Goal: Task Accomplishment & Management: Complete application form

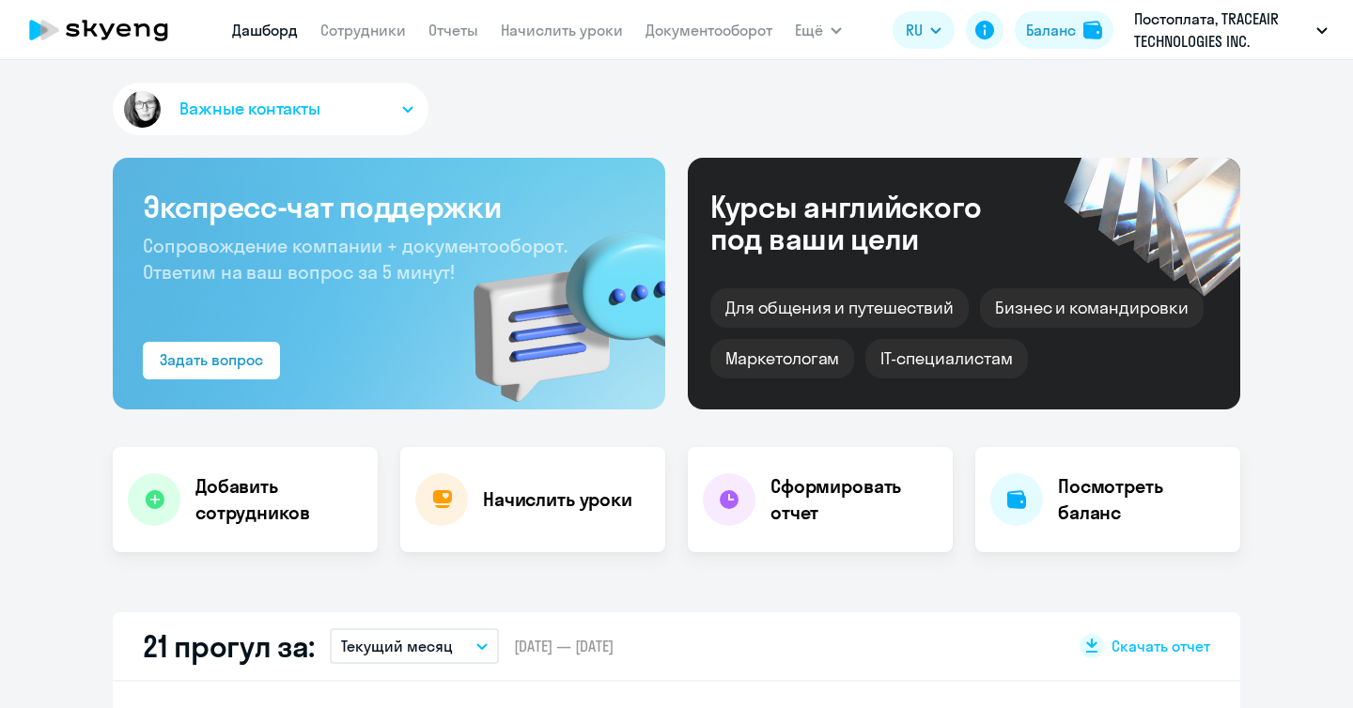
select select "30"
click at [366, 19] on app-menu-item-link "Сотрудники" at bounding box center [362, 30] width 85 height 23
click at [368, 35] on link "Сотрудники" at bounding box center [362, 30] width 85 height 19
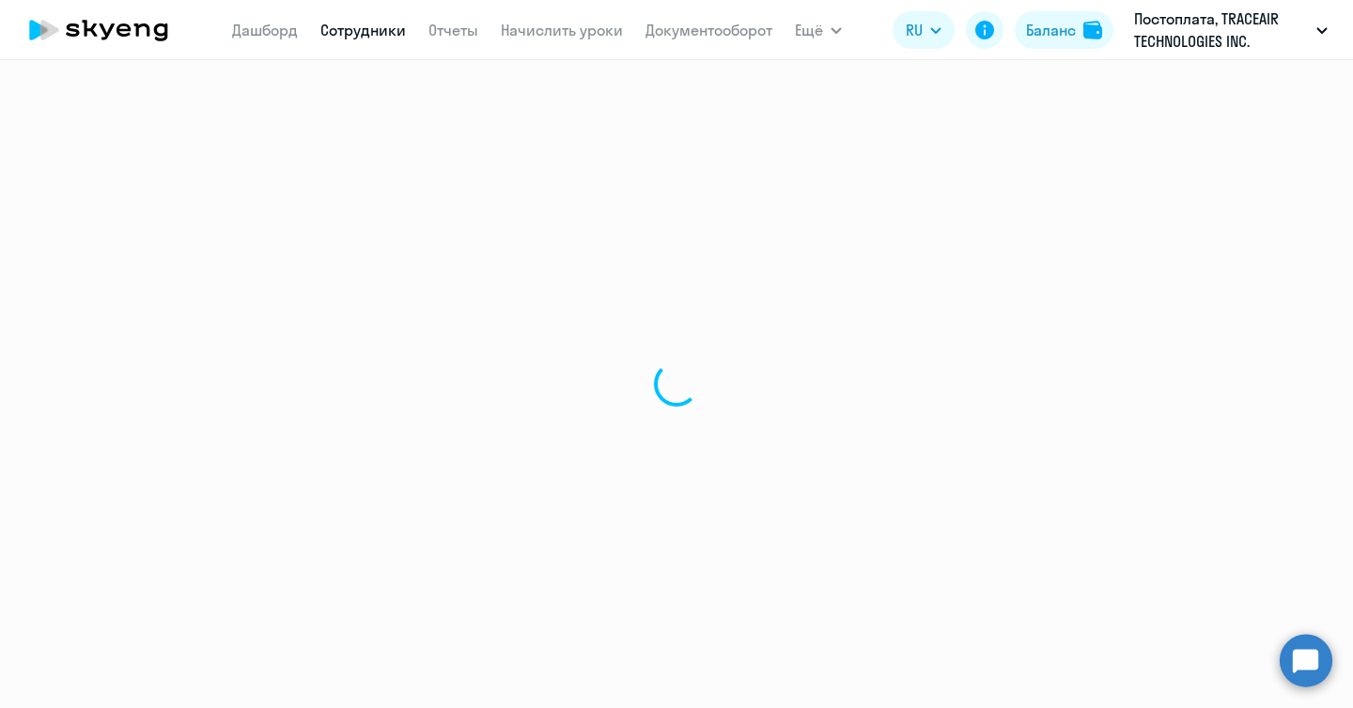
select select "30"
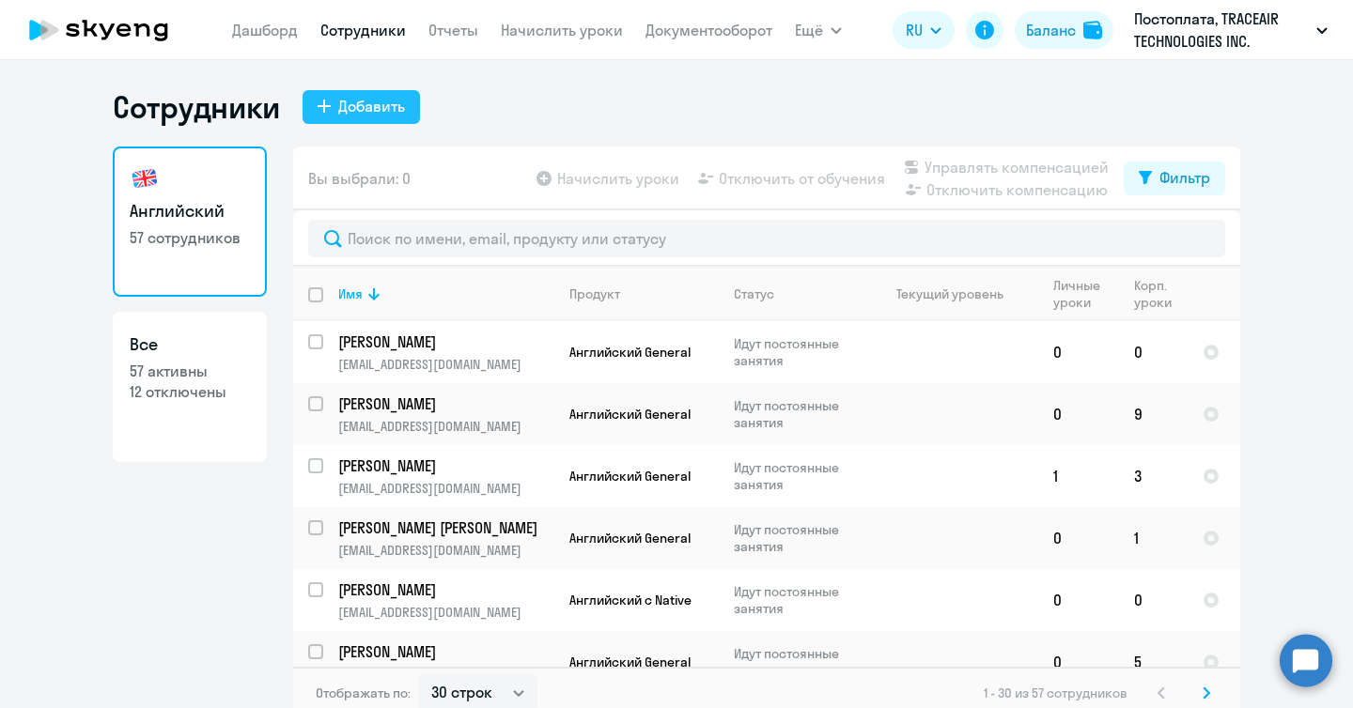
click at [352, 107] on div "Добавить" at bounding box center [371, 106] width 67 height 23
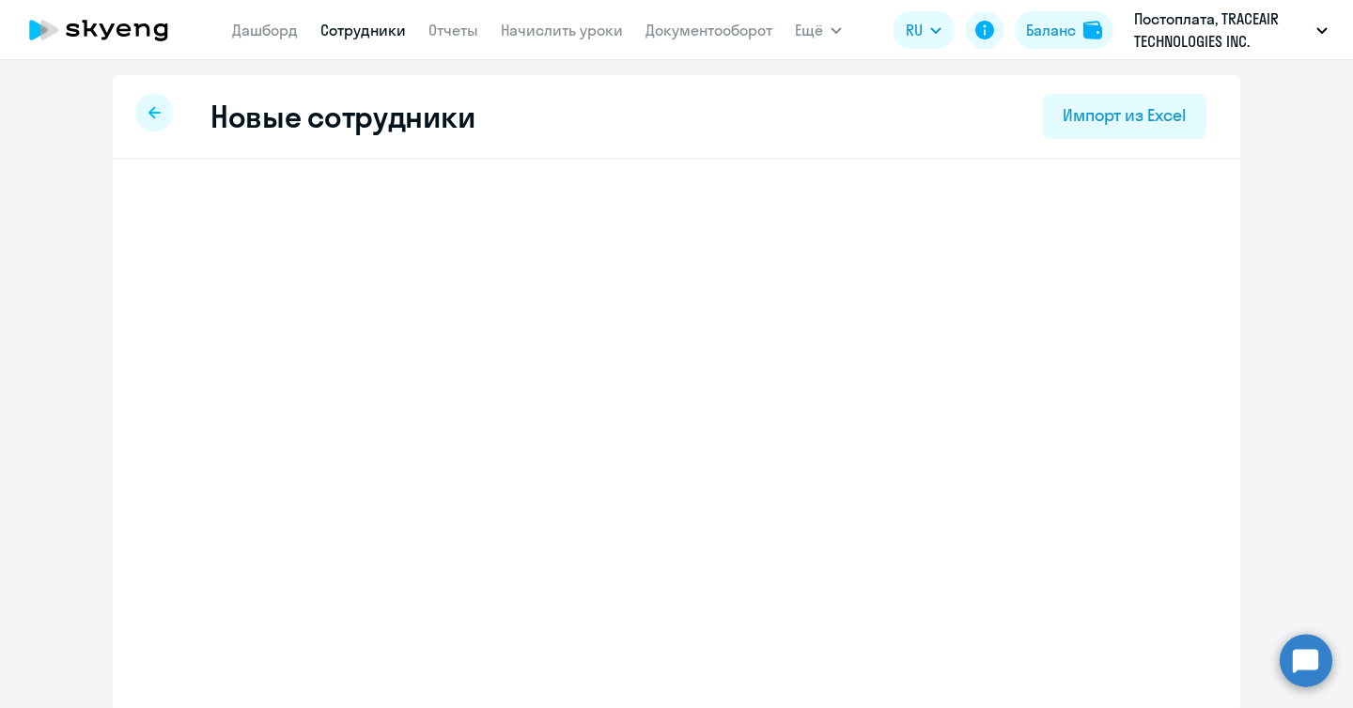
select select "english_adult_not_native_speaker"
select select "9"
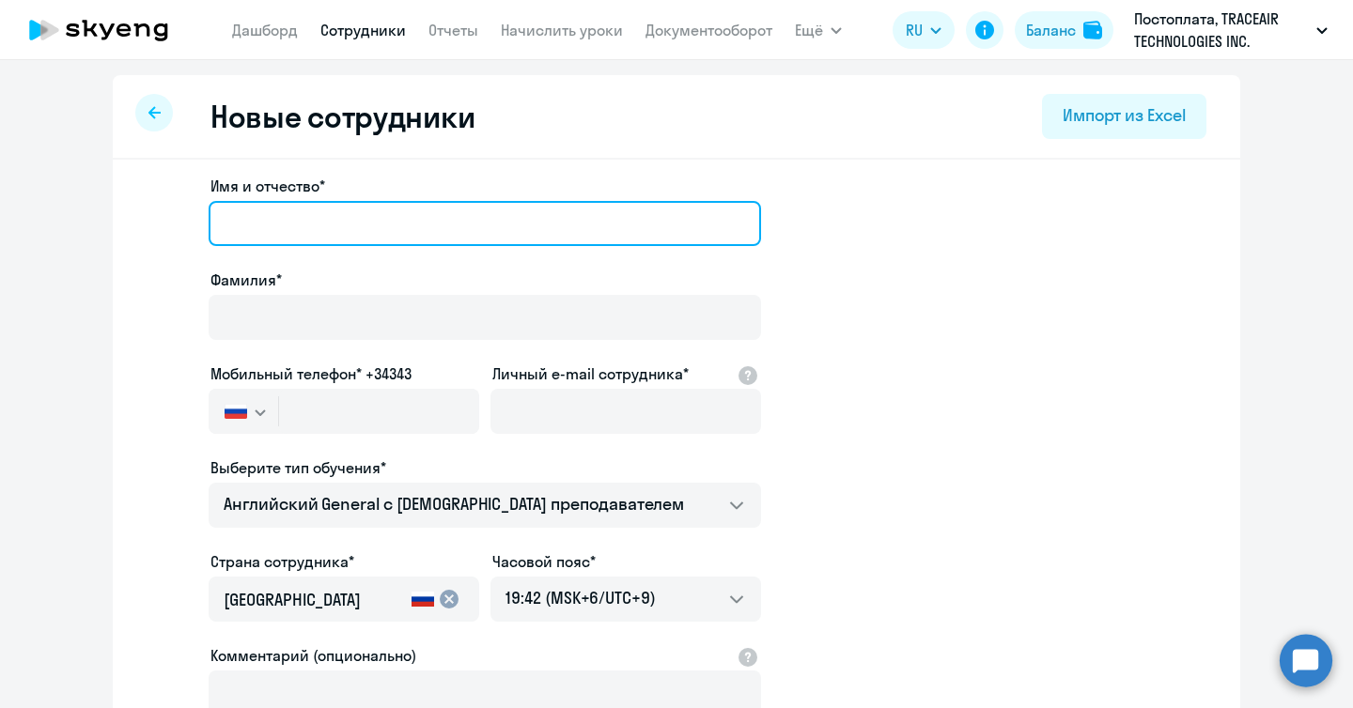
click at [380, 216] on input "Имя и отчество*" at bounding box center [485, 223] width 552 height 45
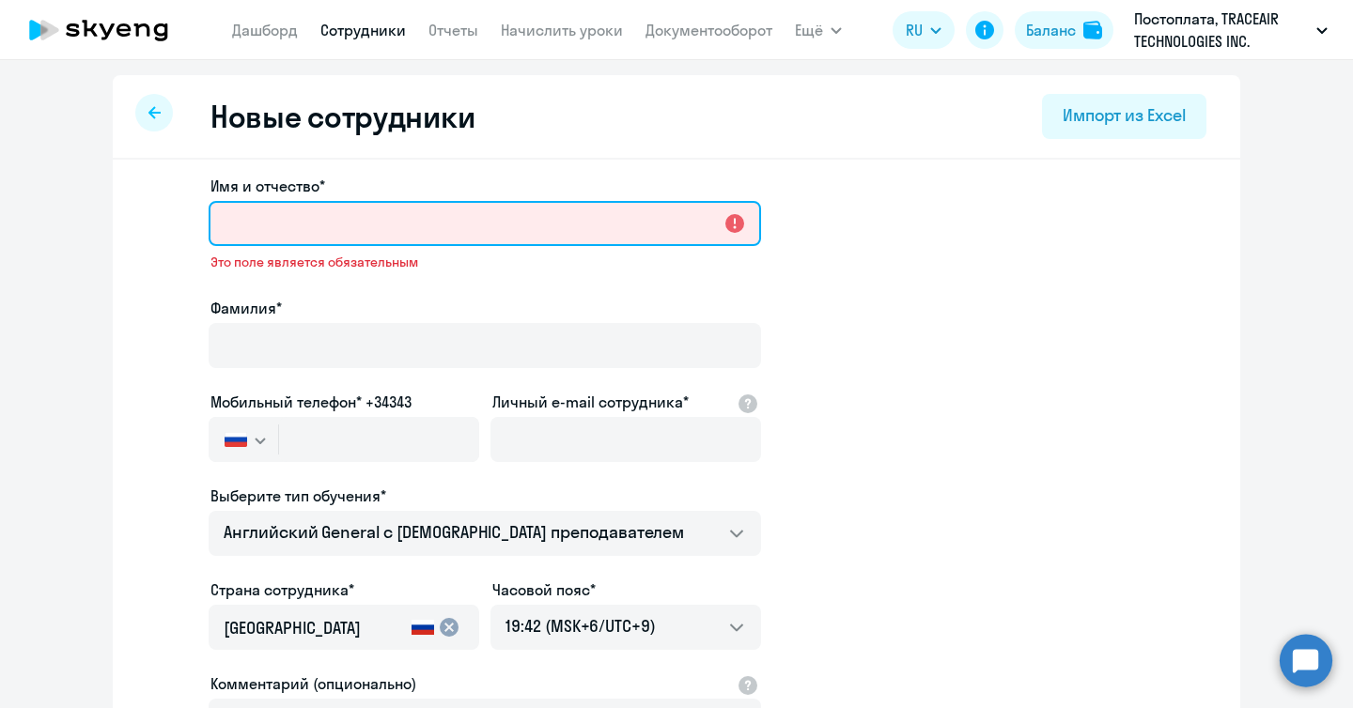
paste input "[PERSON_NAME]"
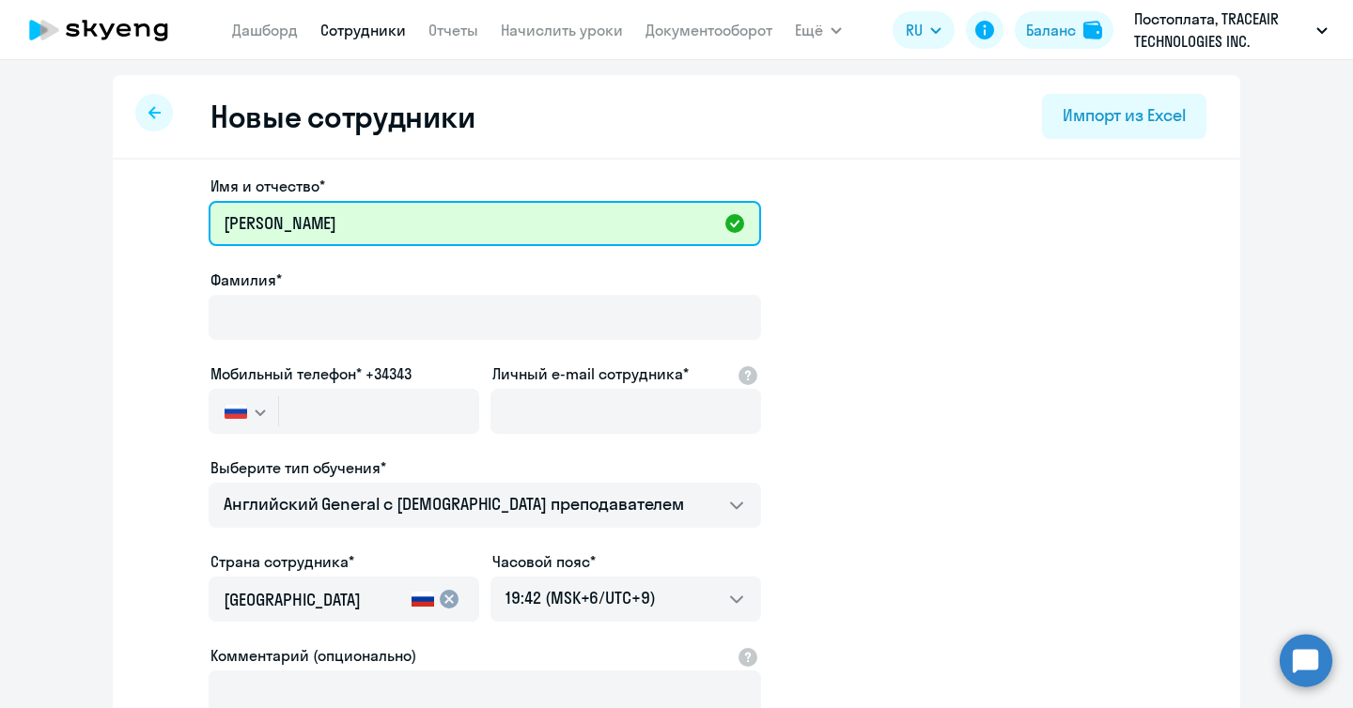
type input "[PERSON_NAME]"
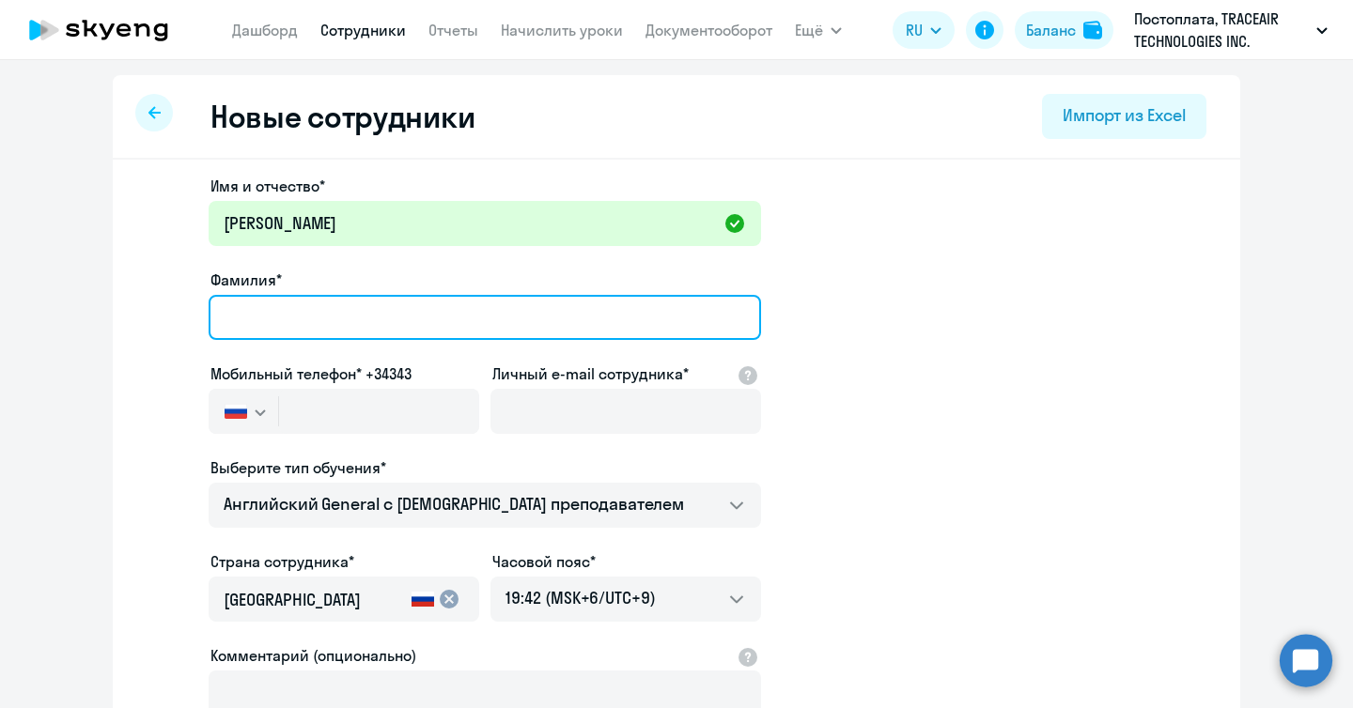
click at [346, 326] on input "Фамилия*" at bounding box center [485, 317] width 552 height 45
paste input "[PERSON_NAME]"
type input "[PERSON_NAME]"
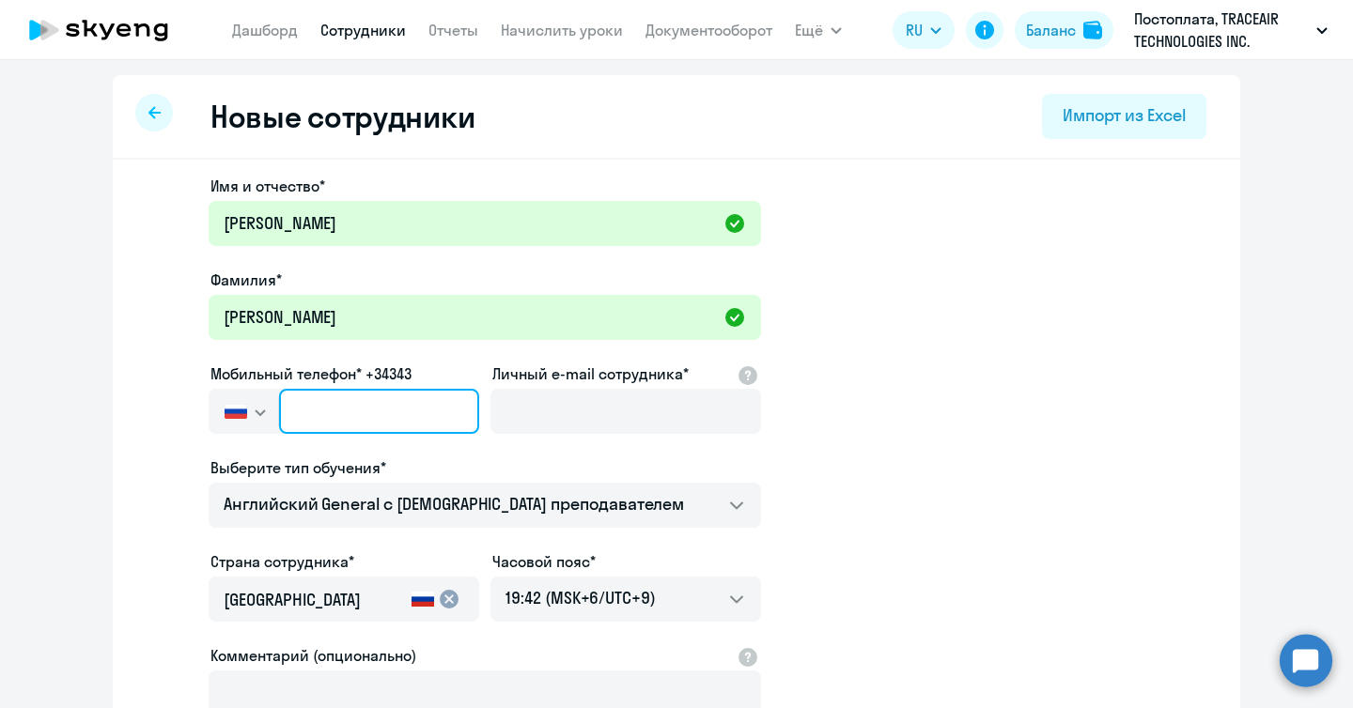
click at [362, 407] on input "text" at bounding box center [379, 411] width 200 height 45
paste input "[PHONE_NUMBER]"
type input "[PHONE_NUMBER]"
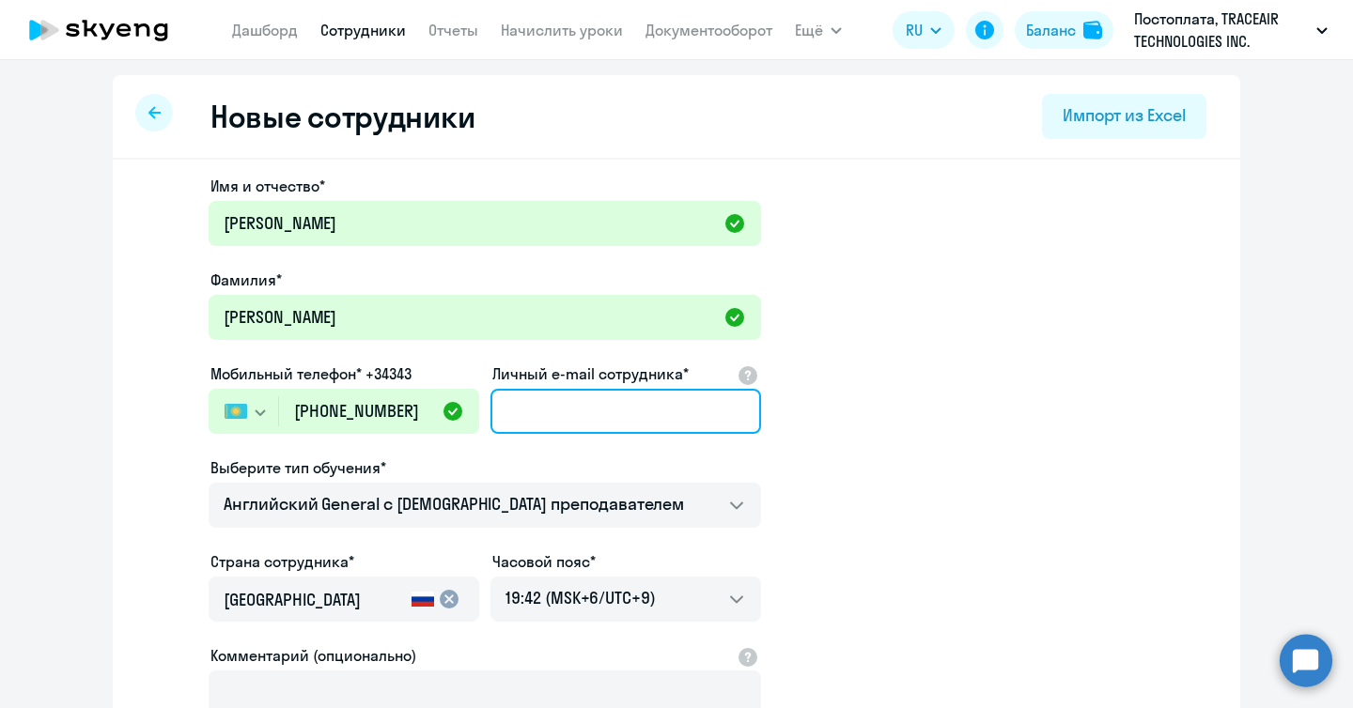
click at [552, 410] on input "Личный e-mail сотрудника*" at bounding box center [625, 411] width 271 height 45
paste input "[EMAIL_ADDRESS][DOMAIN_NAME]"
type input "[EMAIL_ADDRESS][DOMAIN_NAME]"
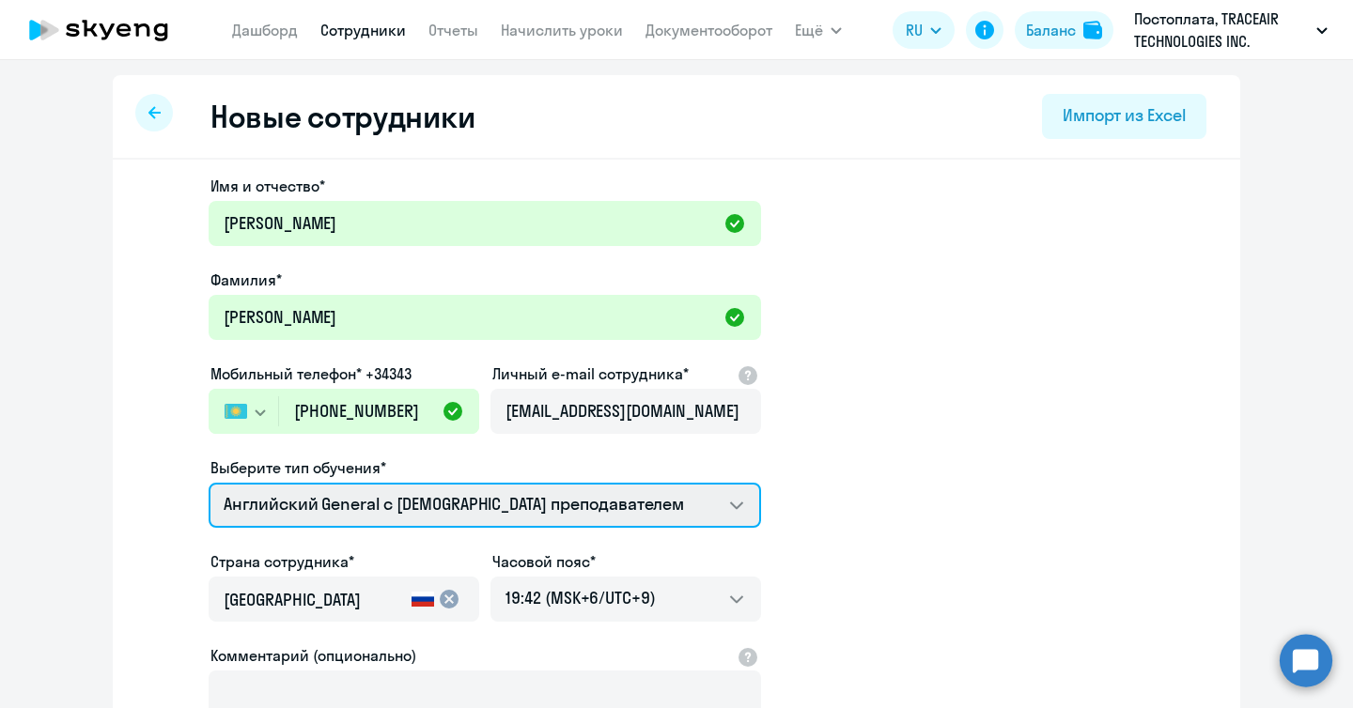
click at [211, 520] on select "Английский General с [DEMOGRAPHIC_DATA] преподавателем Английский General с [DE…" at bounding box center [485, 505] width 552 height 45
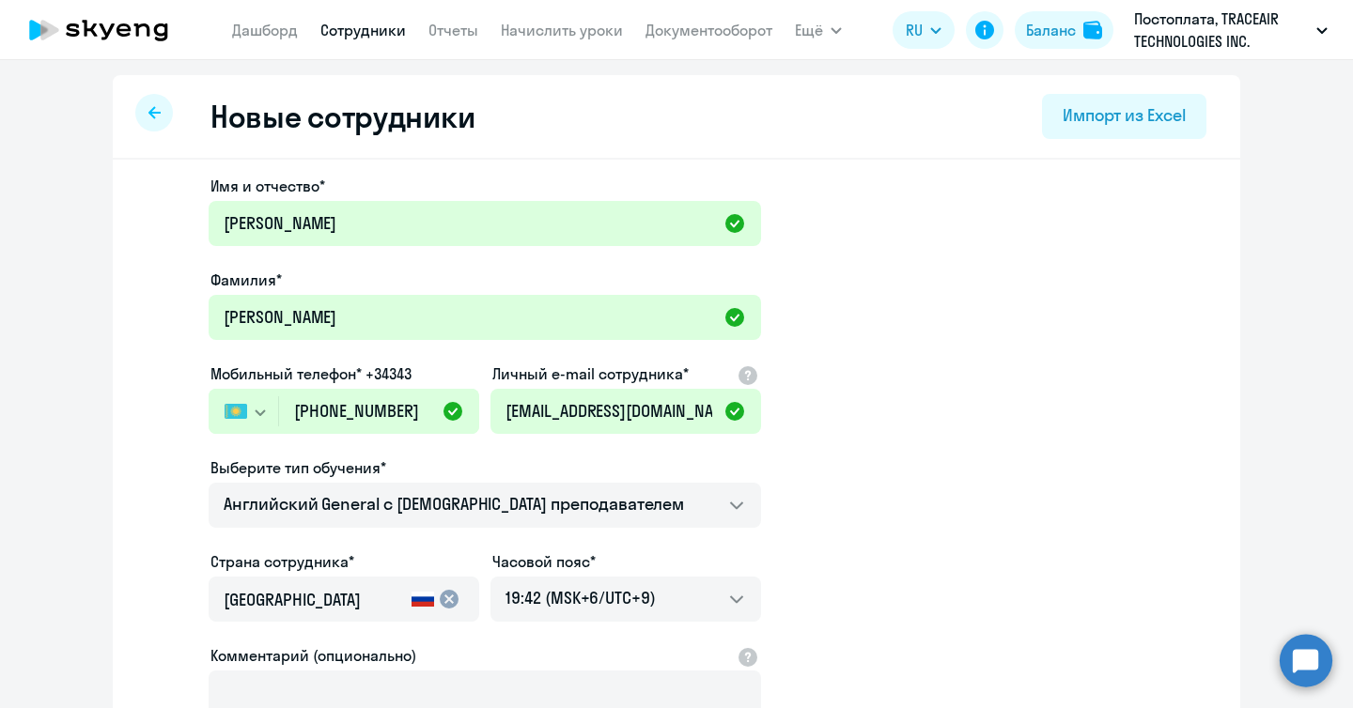
click at [275, 581] on div "[GEOGRAPHIC_DATA]" at bounding box center [314, 605] width 180 height 53
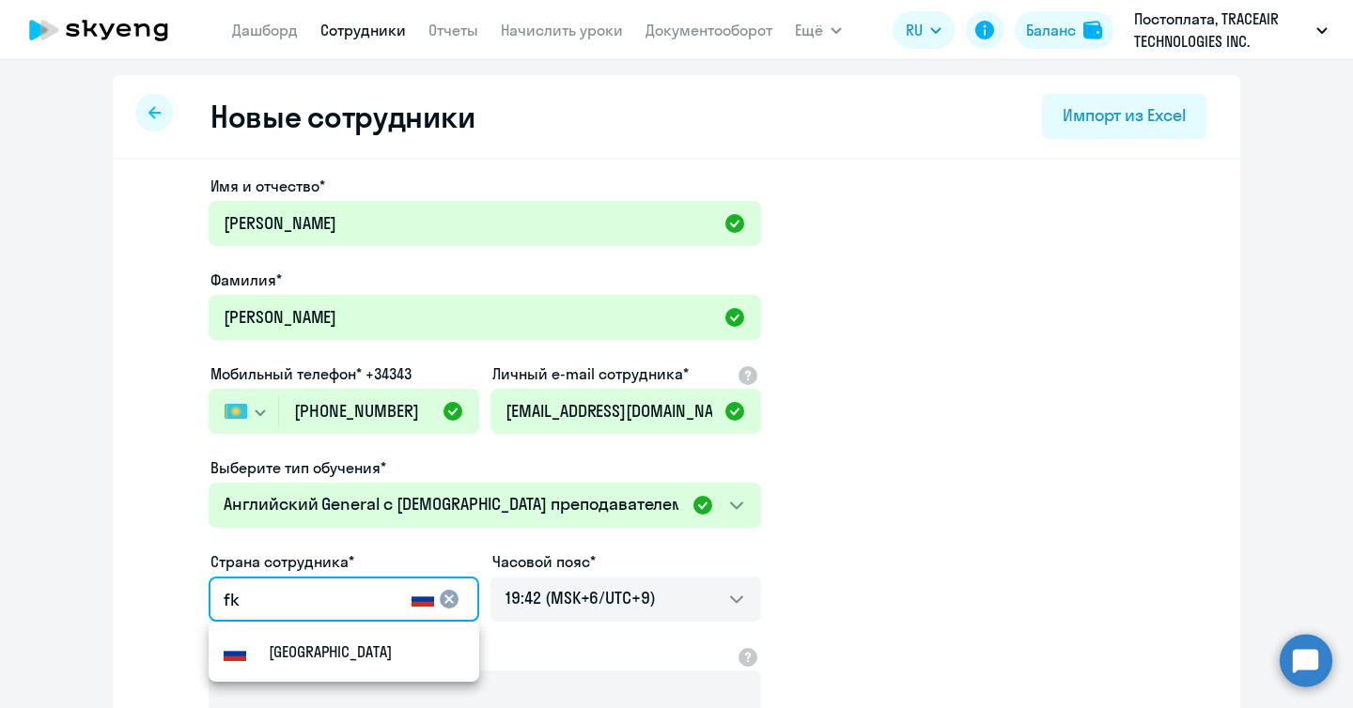
type input "f"
click at [355, 662] on mat-option "Flag of [GEOGRAPHIC_DATA] [GEOGRAPHIC_DATA]" at bounding box center [344, 651] width 271 height 45
type input "Казахстан"
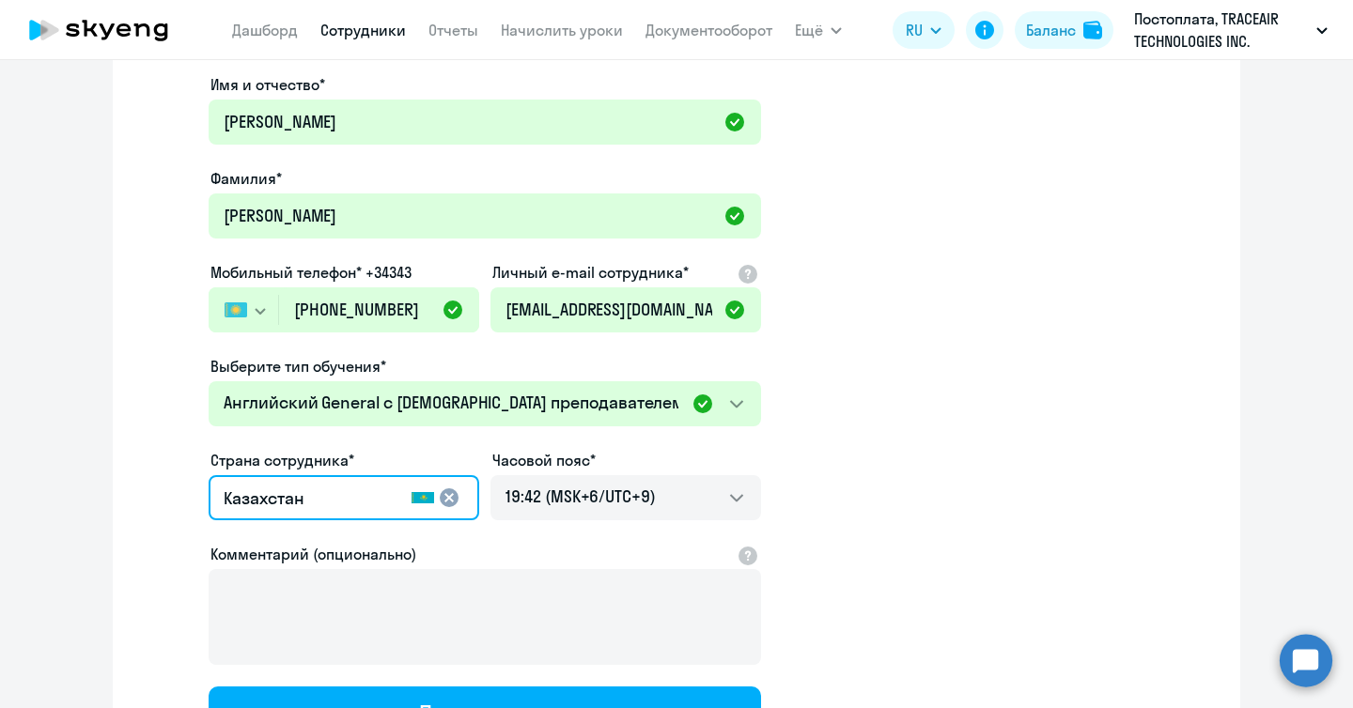
scroll to position [276, 0]
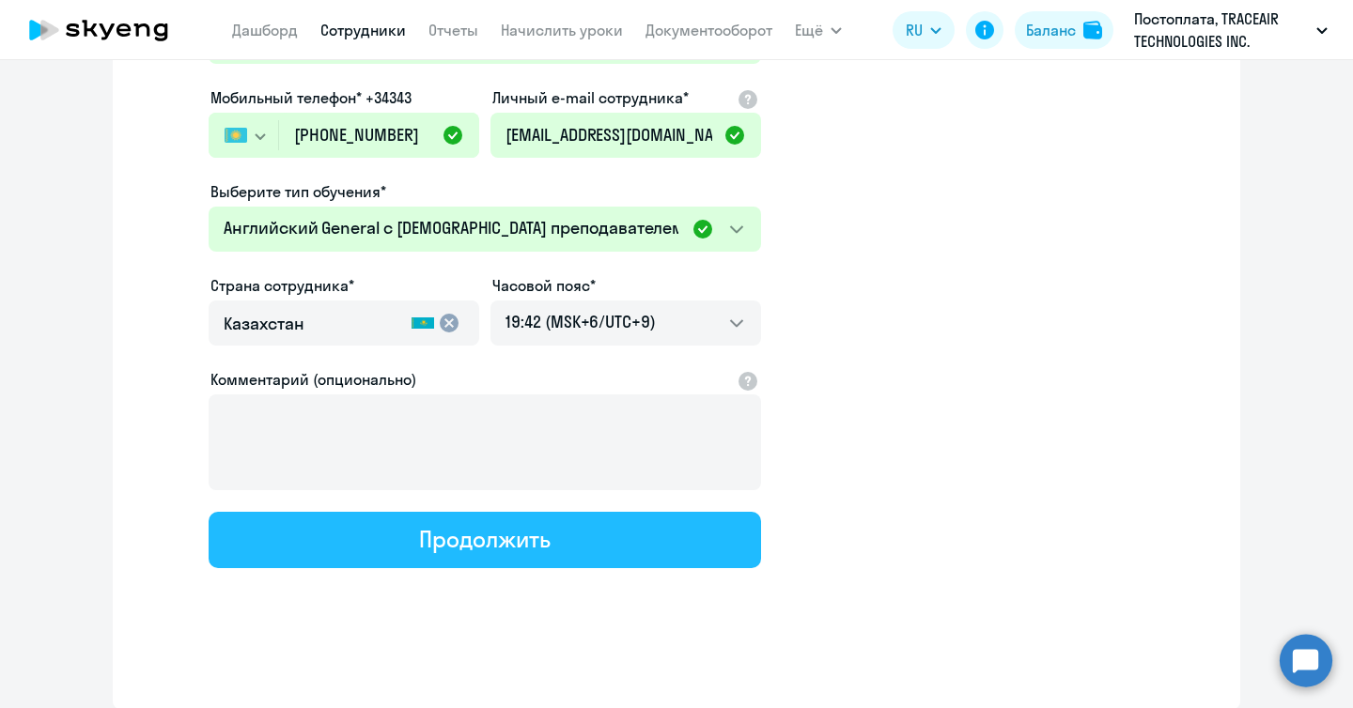
click at [521, 537] on div "Продолжить" at bounding box center [484, 539] width 131 height 30
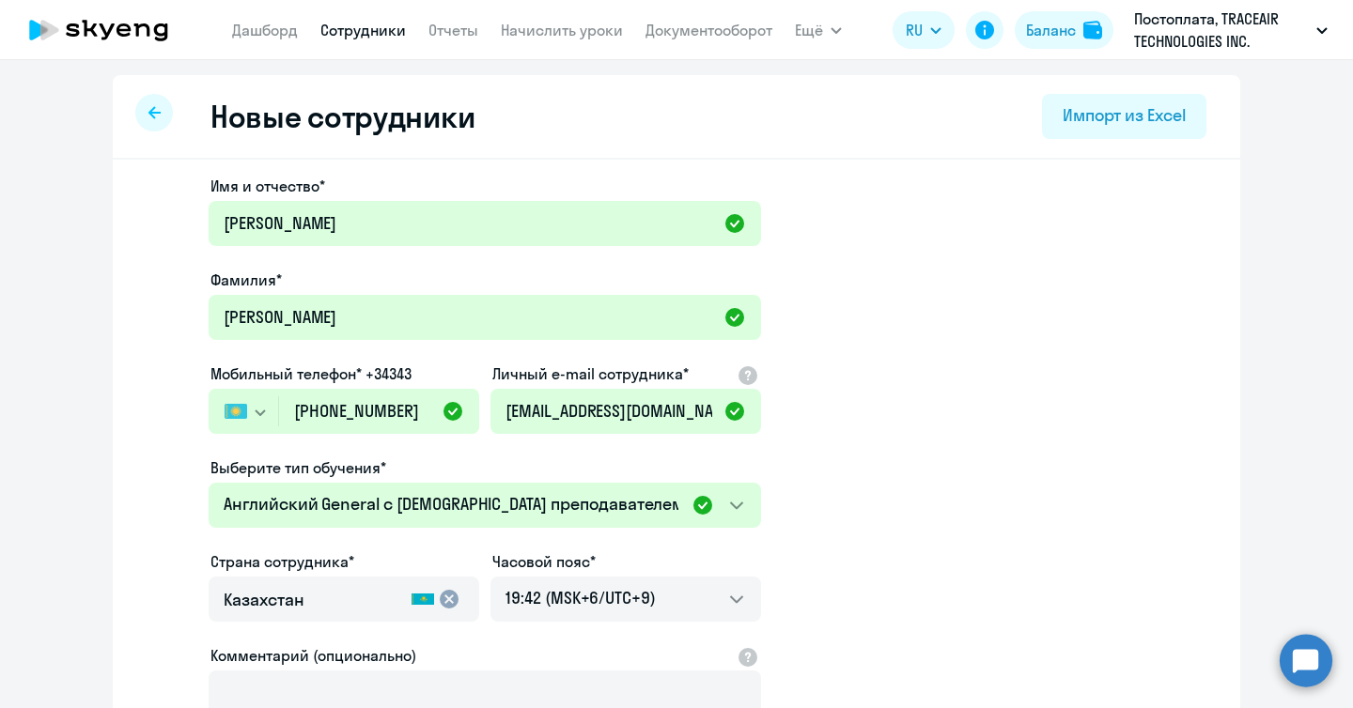
select select "english_adult_not_native_speaker"
select select "9"
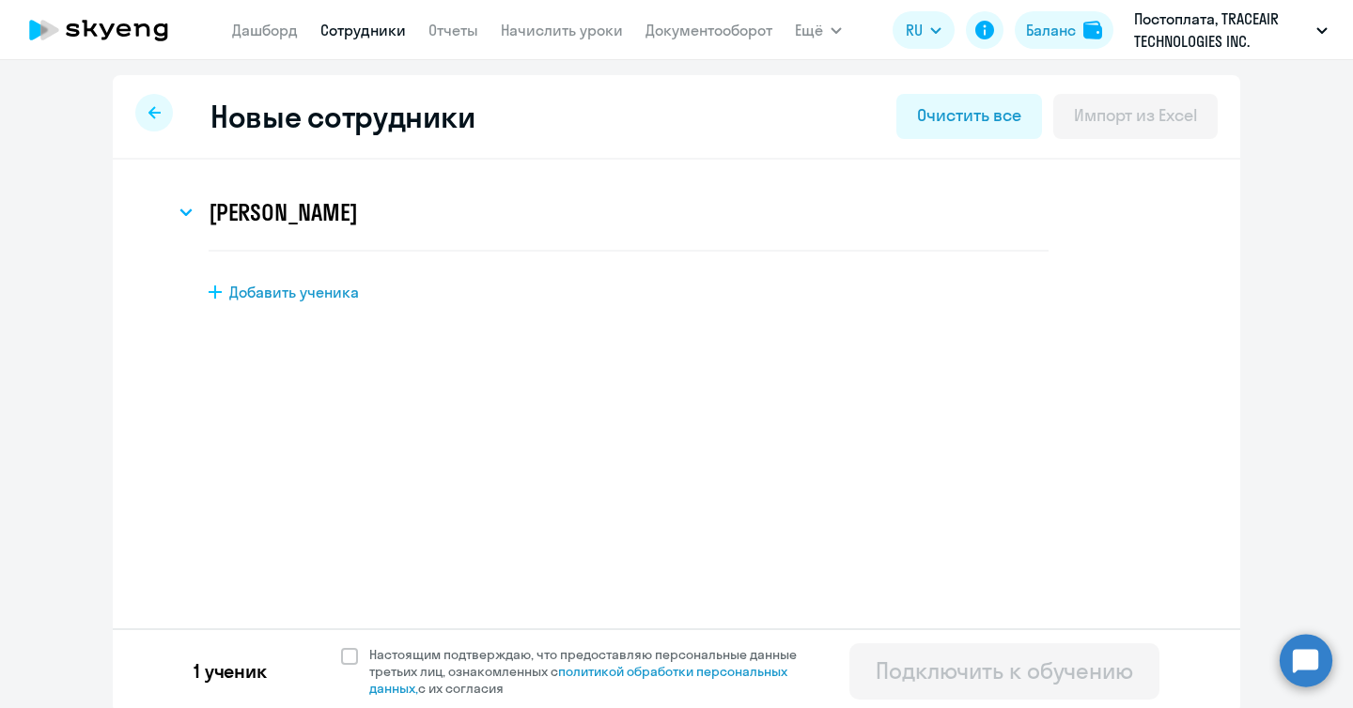
scroll to position [0, 0]
click at [344, 653] on span at bounding box center [349, 656] width 17 height 17
click at [341, 646] on input "Настоящим подтверждаю, что предоставляю персональные данные третьих лиц, ознако…" at bounding box center [340, 645] width 1 height 1
checkbox input "true"
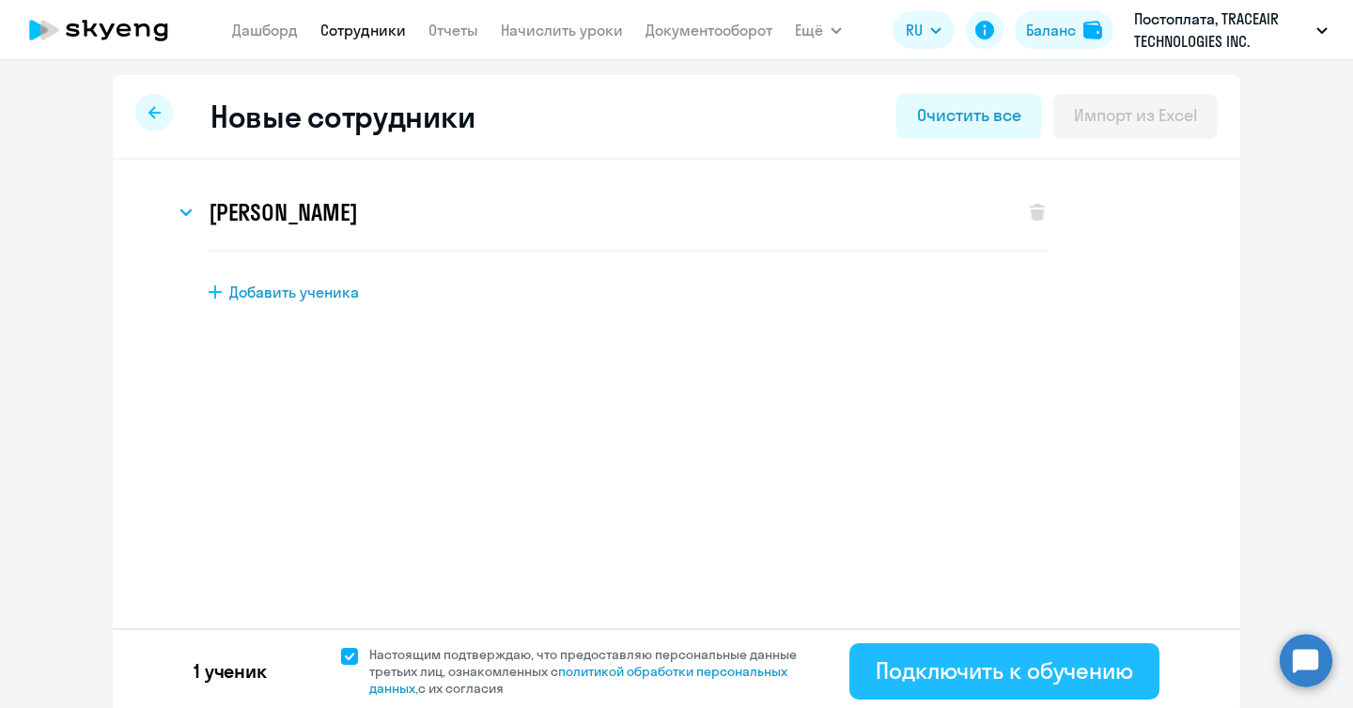
click at [939, 675] on div "Подключить к обучению" at bounding box center [1003, 671] width 257 height 30
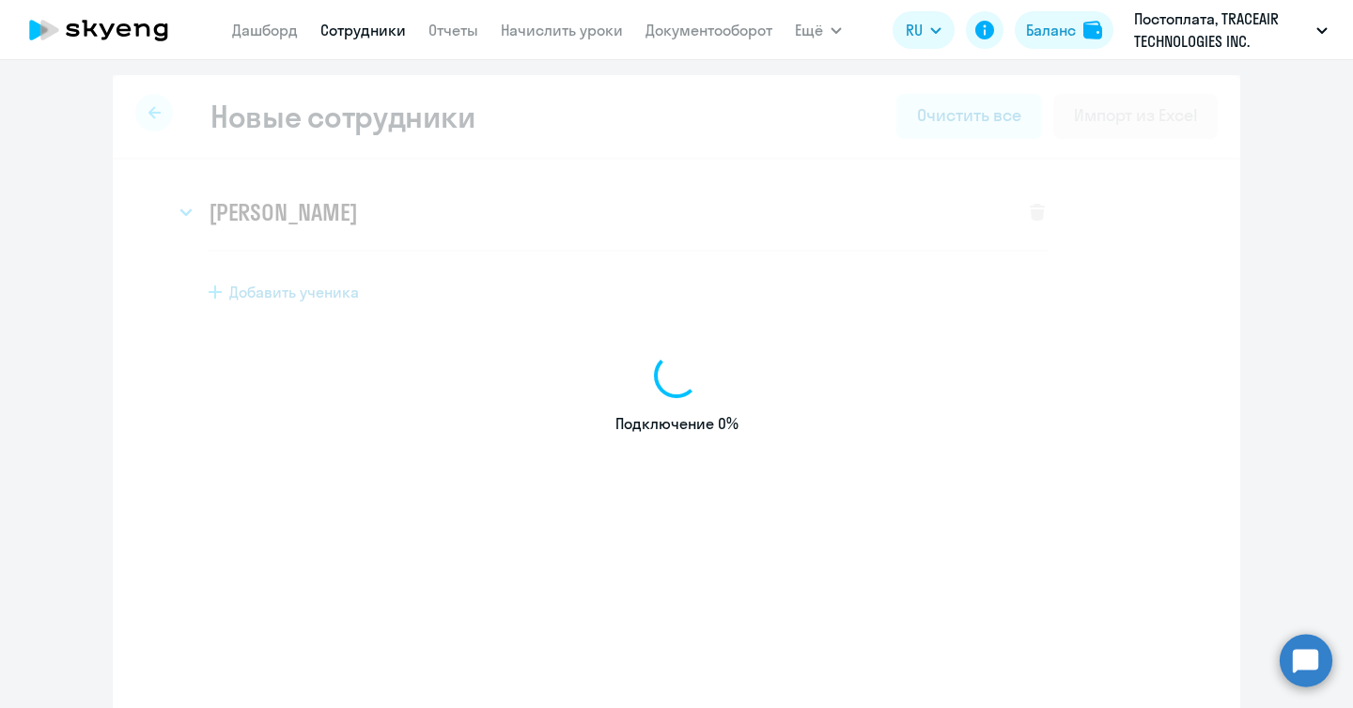
select select "english_adult_not_native_speaker"
select select "9"
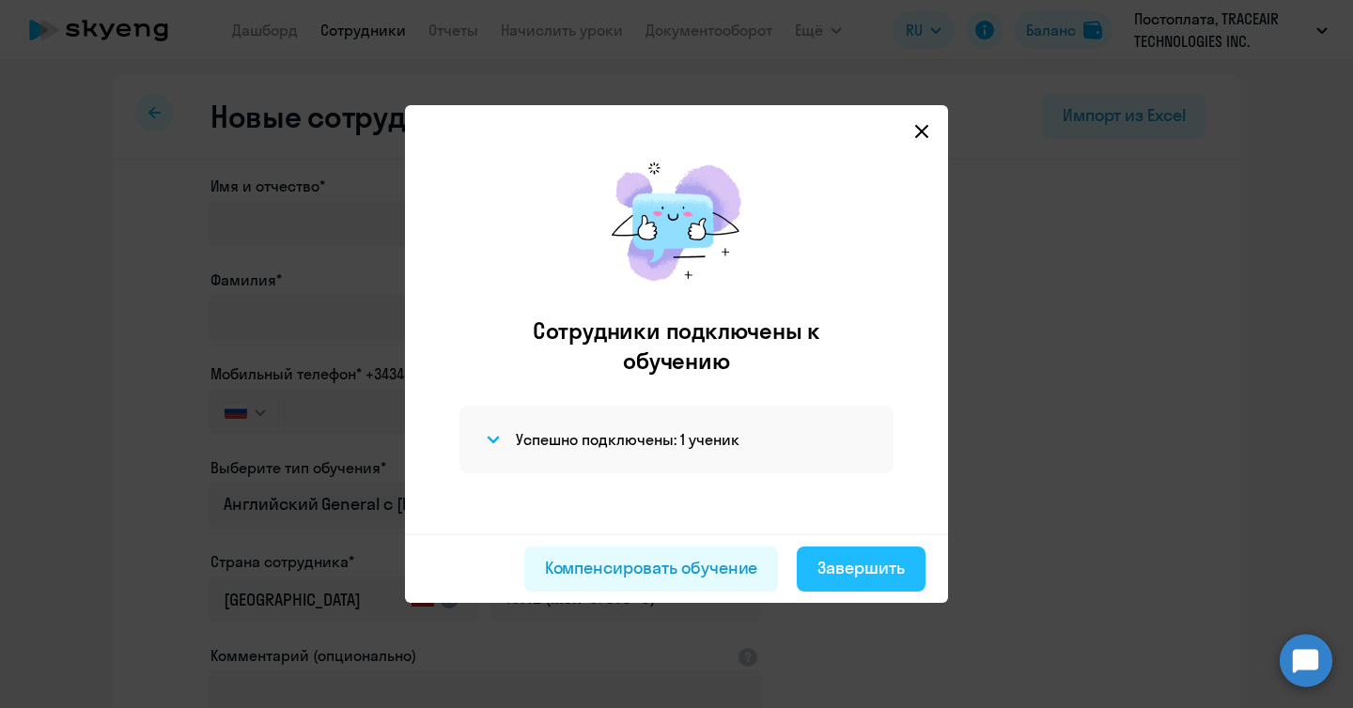
click at [856, 556] on div "Завершить" at bounding box center [860, 568] width 87 height 24
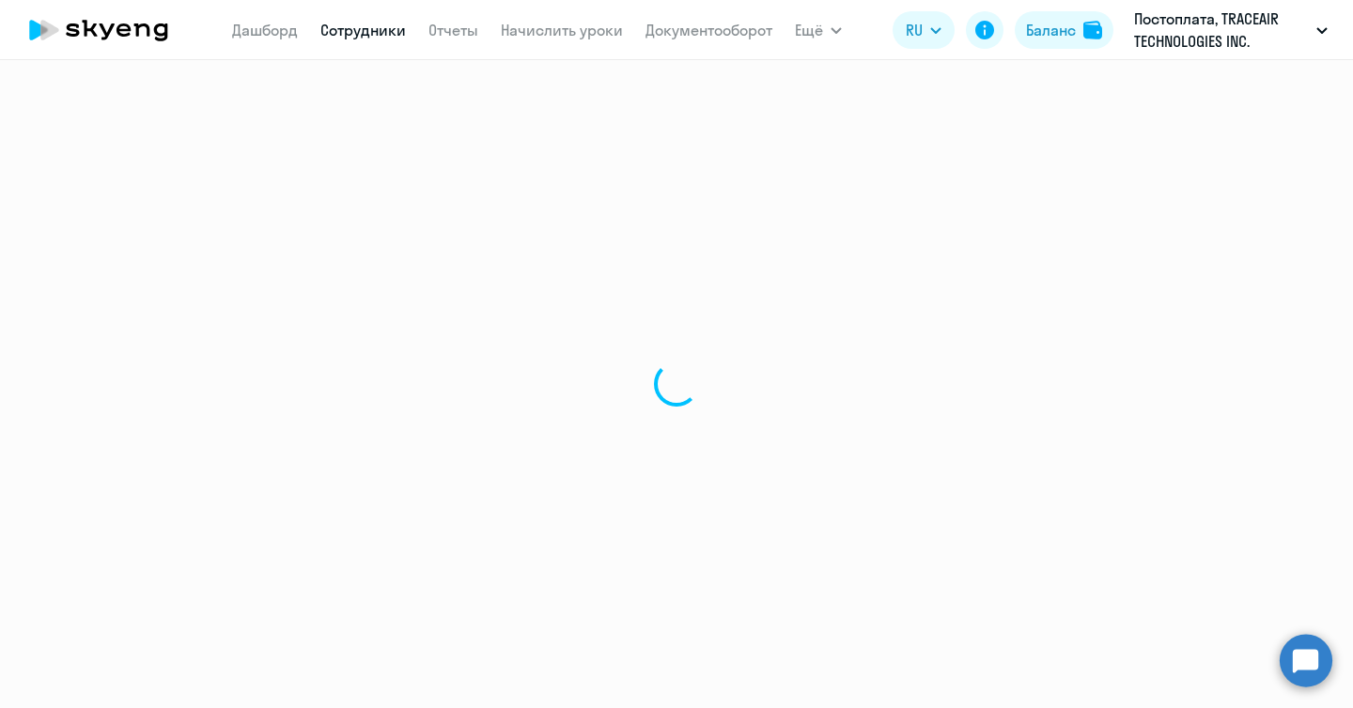
select select "30"
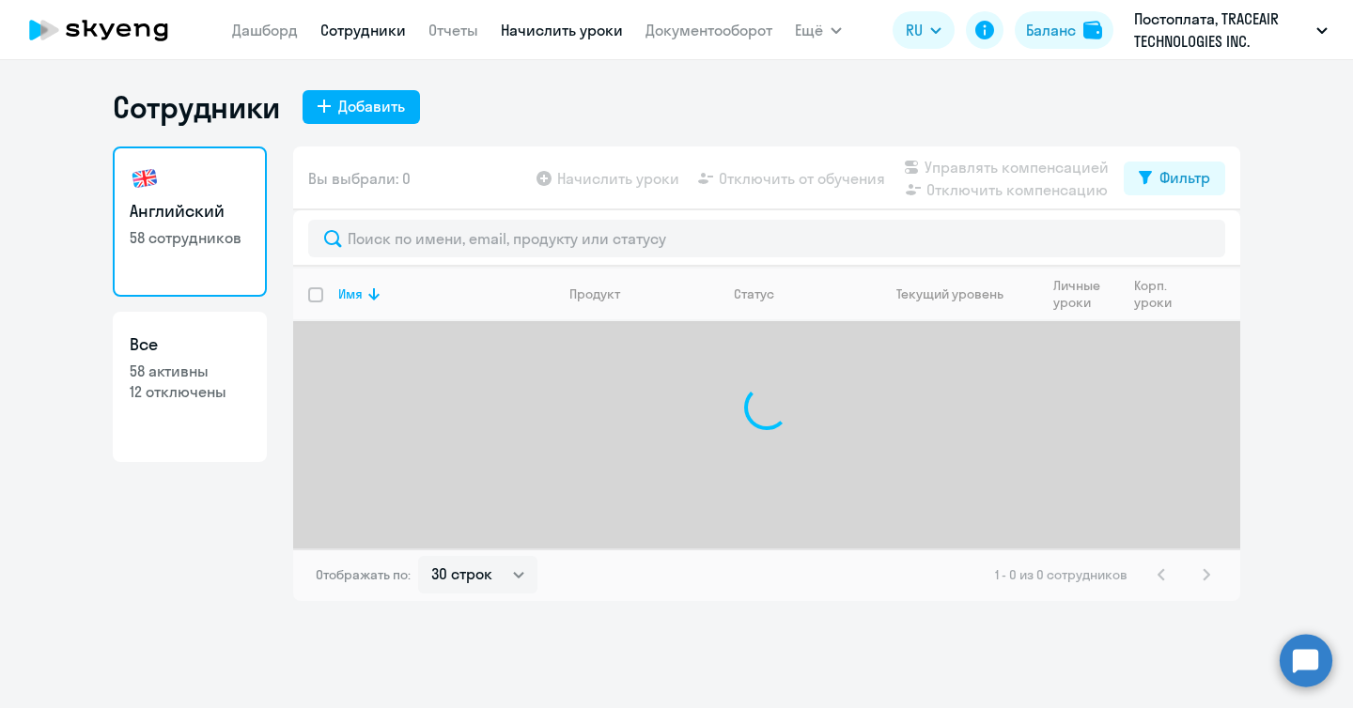
click at [533, 36] on link "Начислить уроки" at bounding box center [562, 30] width 122 height 19
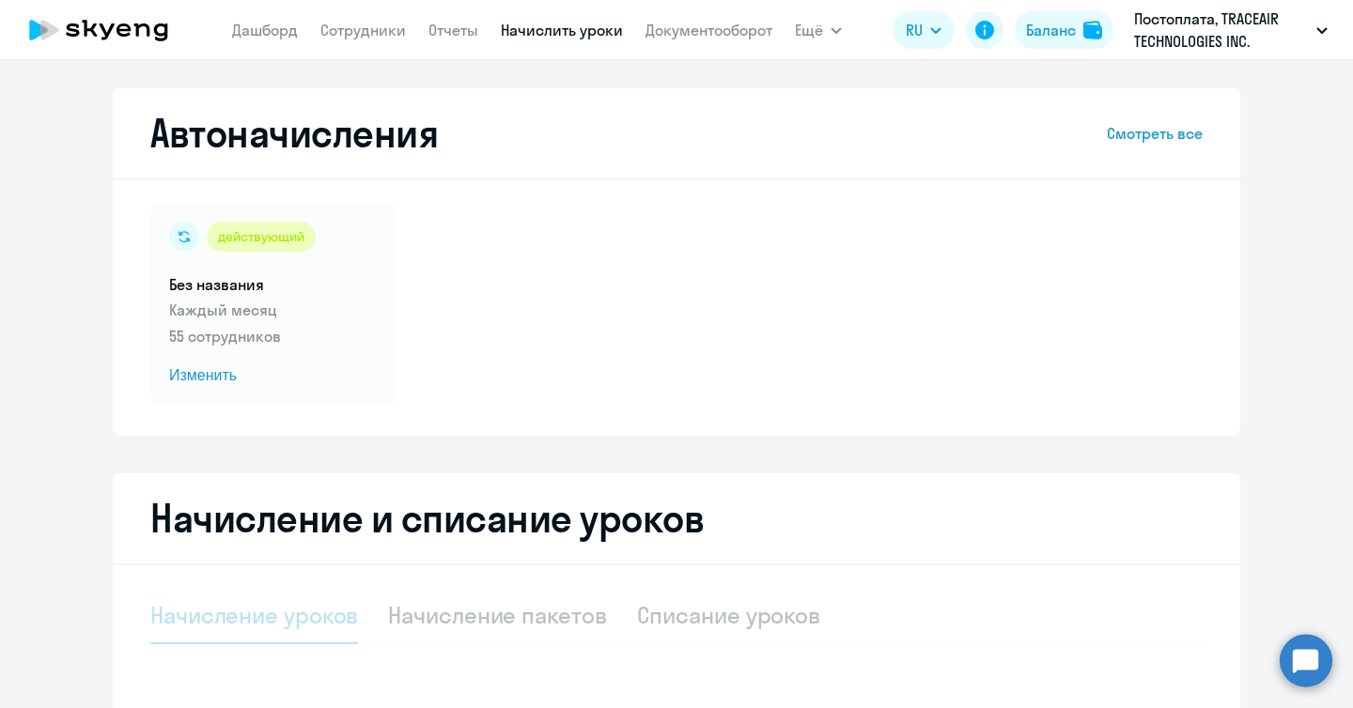
select select "10"
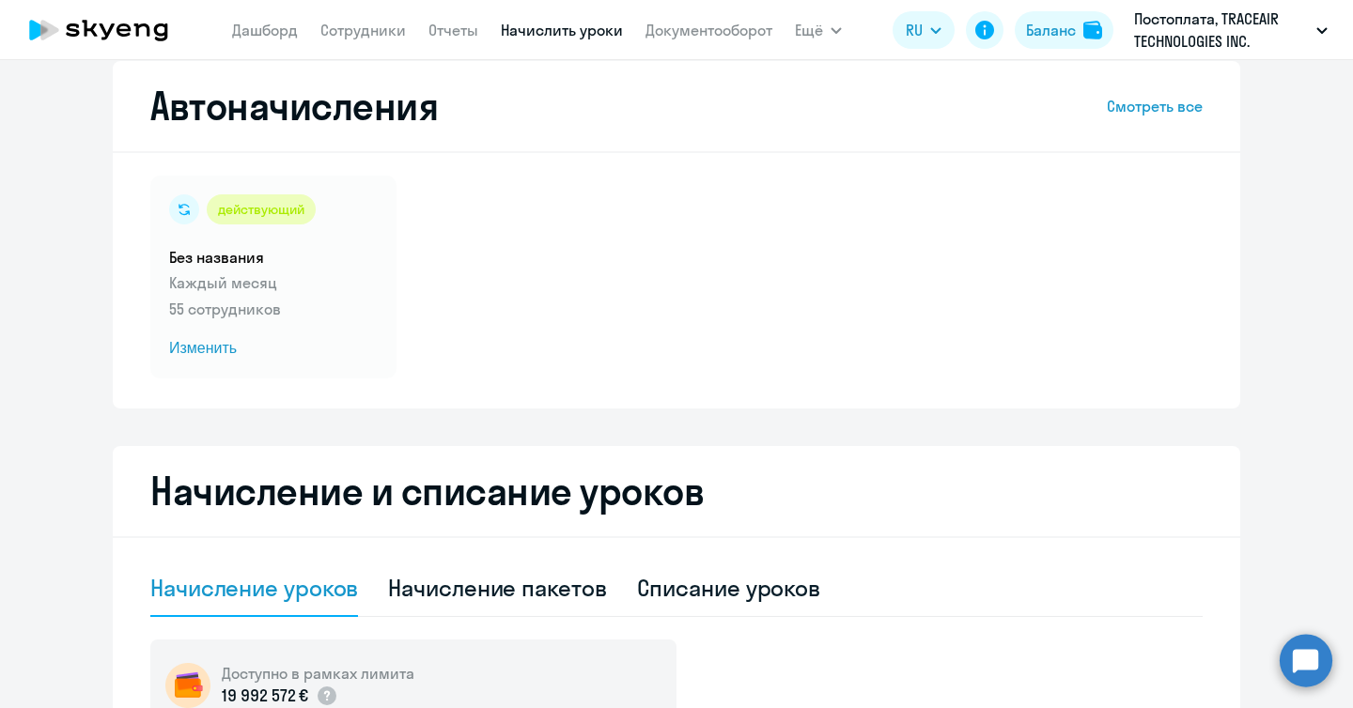
scroll to position [85, 0]
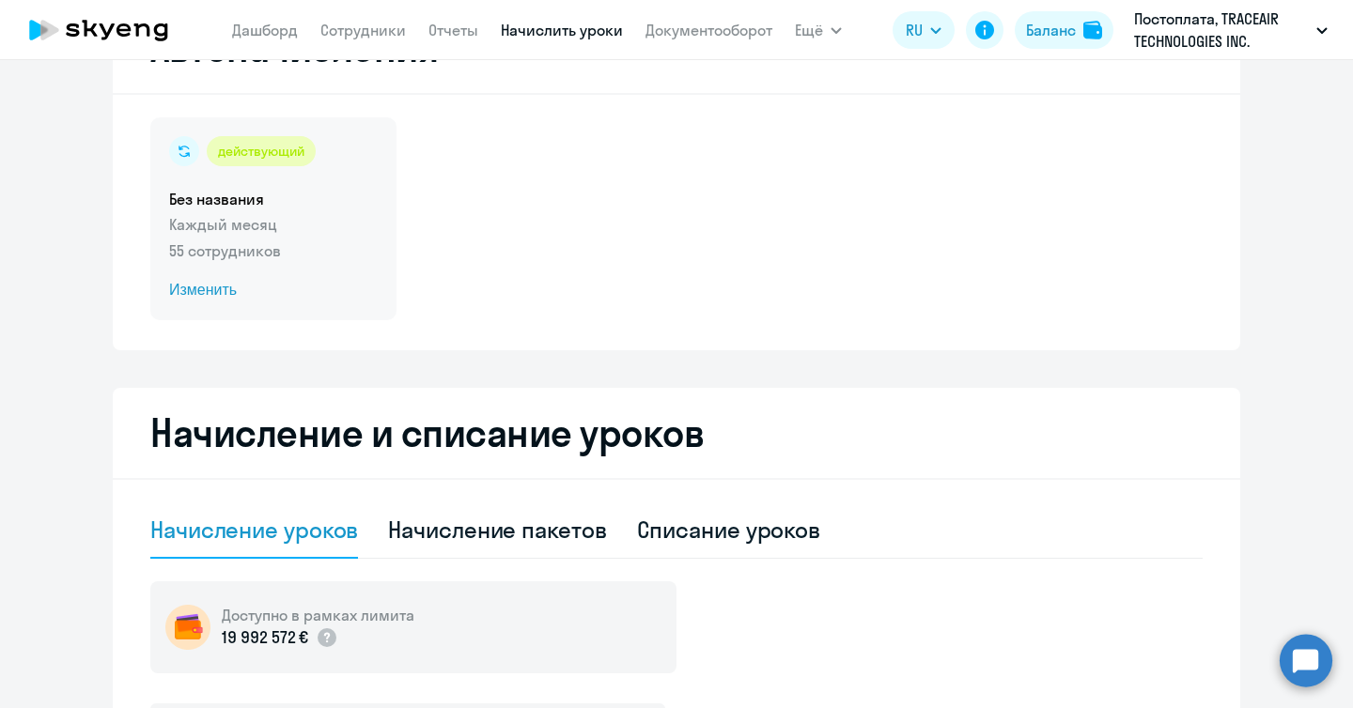
click at [315, 252] on p "55 сотрудников" at bounding box center [273, 251] width 209 height 23
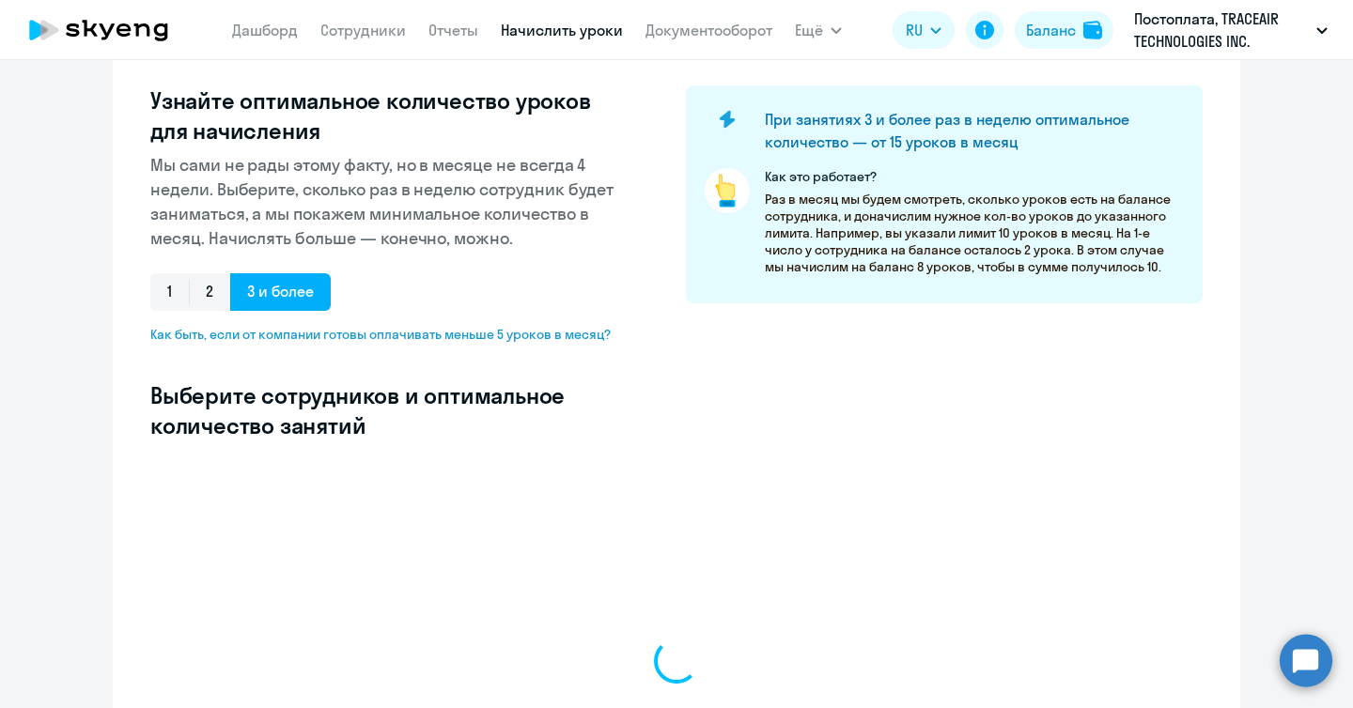
scroll to position [574, 0]
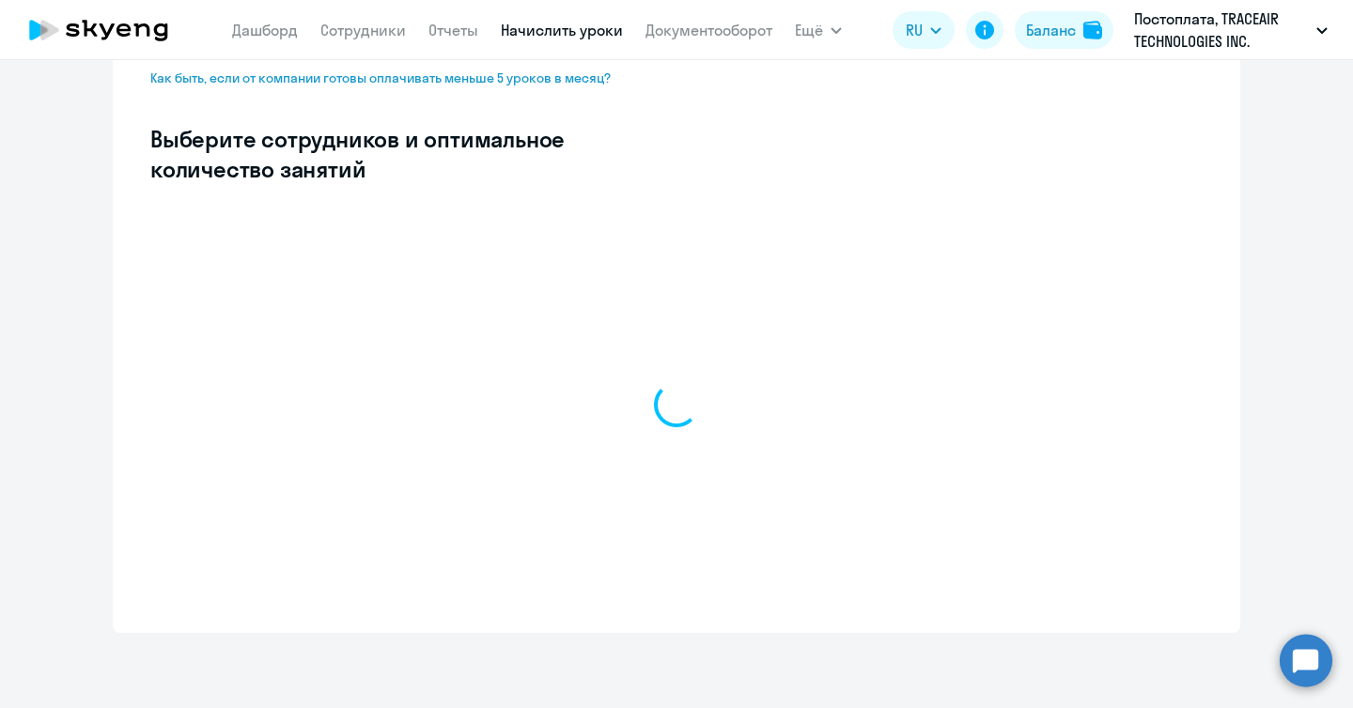
select select "10"
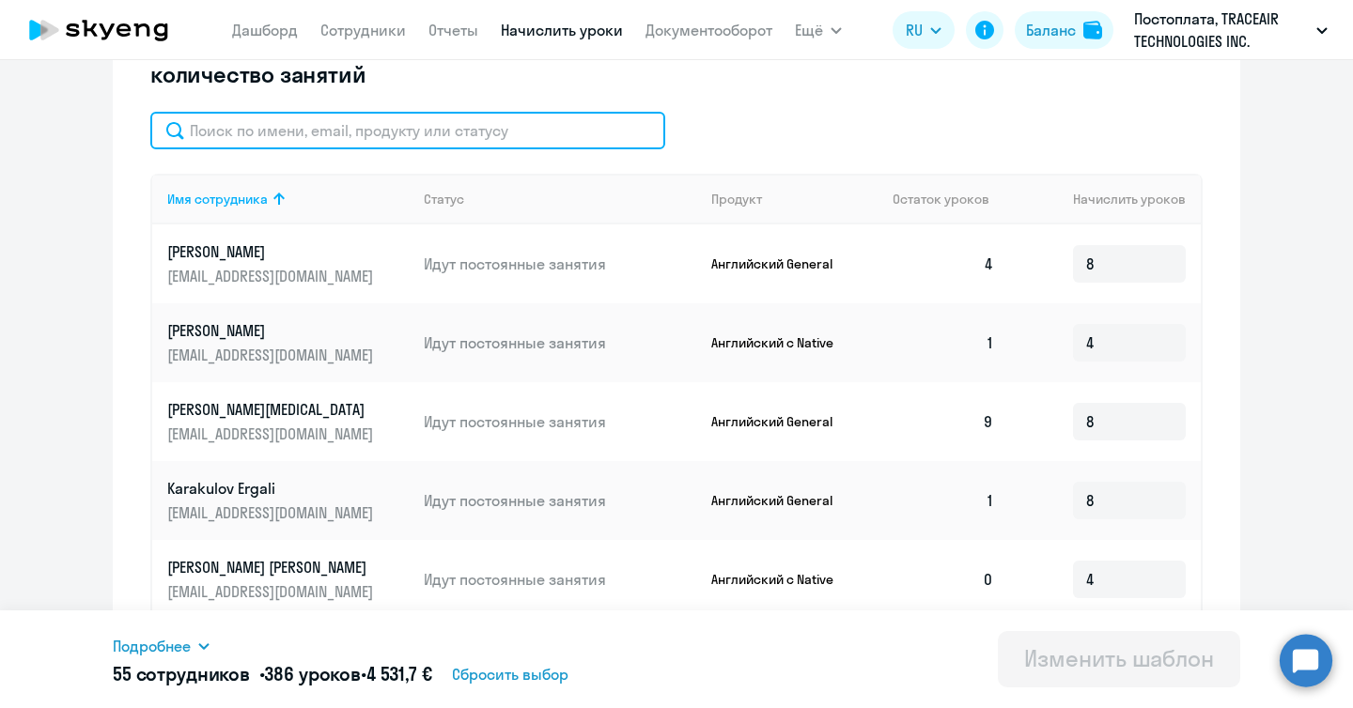
click at [420, 140] on input "text" at bounding box center [407, 131] width 515 height 38
paste input "[EMAIL_ADDRESS][DOMAIN_NAME]"
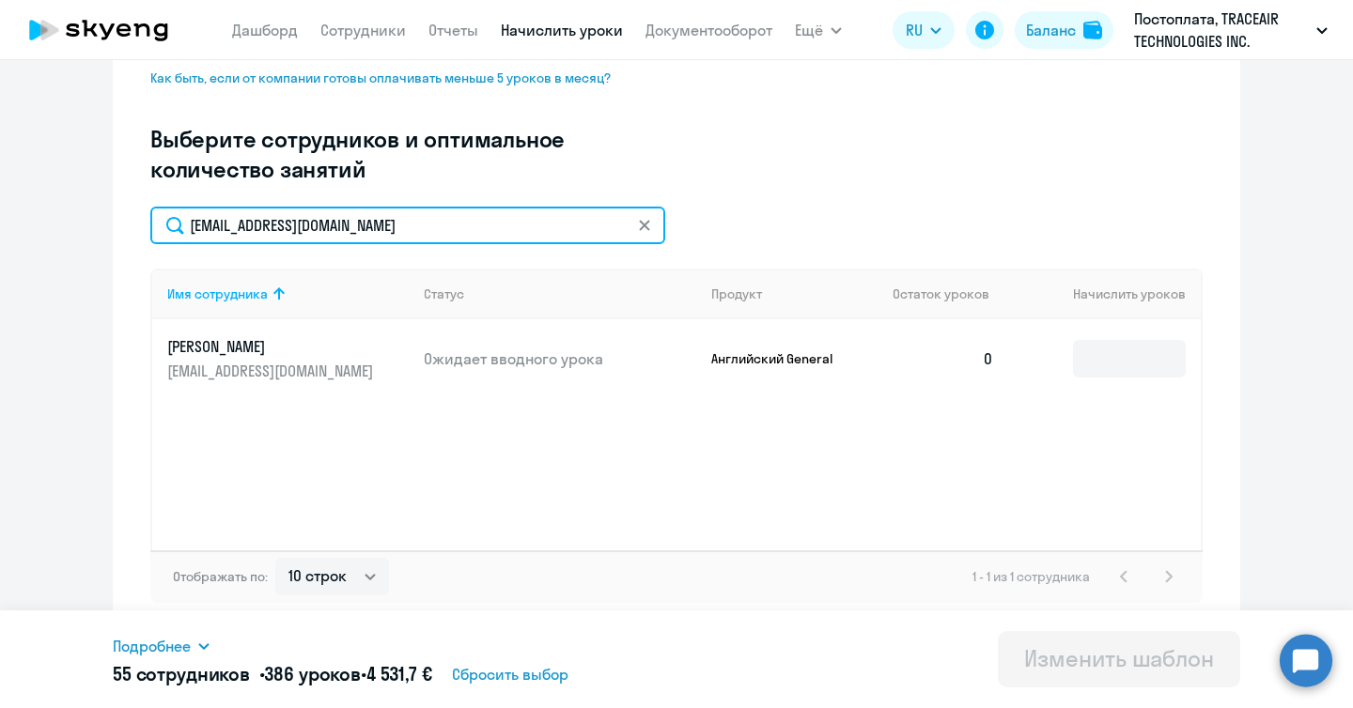
scroll to position [479, 0]
type input "[EMAIL_ADDRESS][DOMAIN_NAME]"
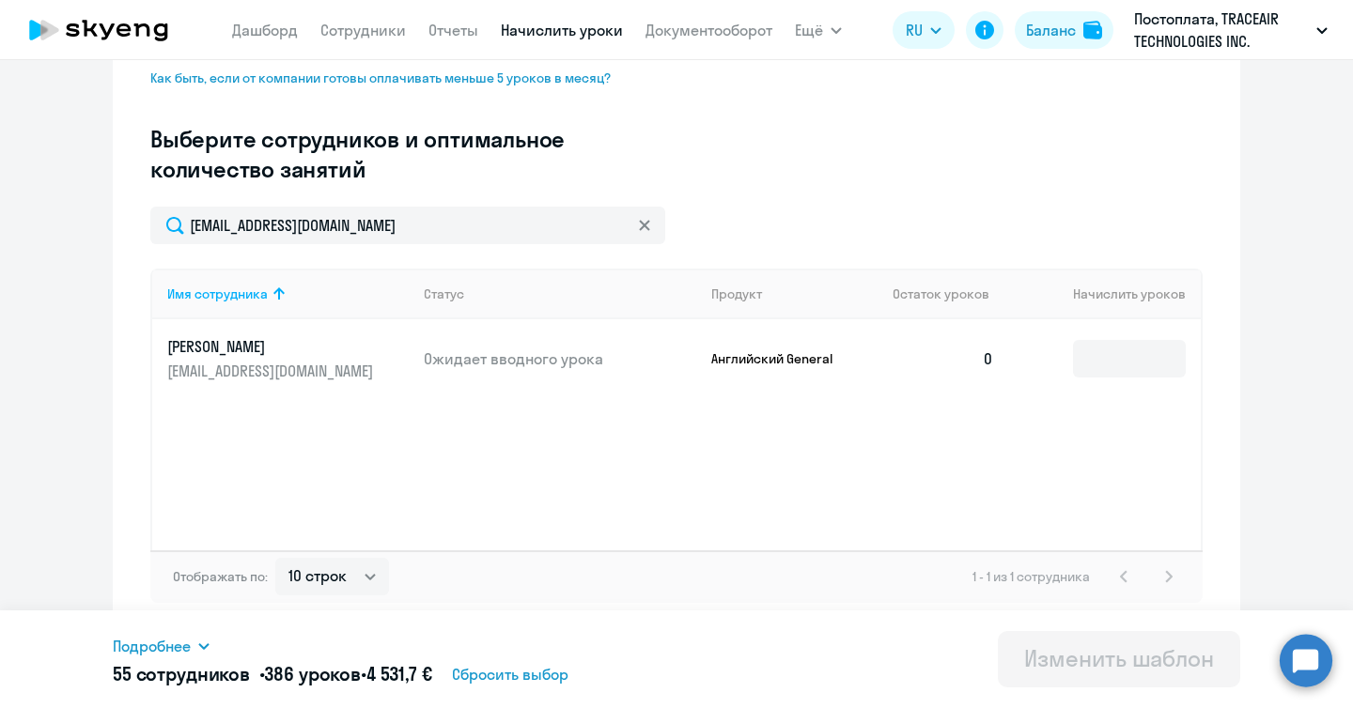
click at [1111, 378] on td at bounding box center [1105, 358] width 192 height 79
click at [1105, 363] on input at bounding box center [1129, 359] width 113 height 38
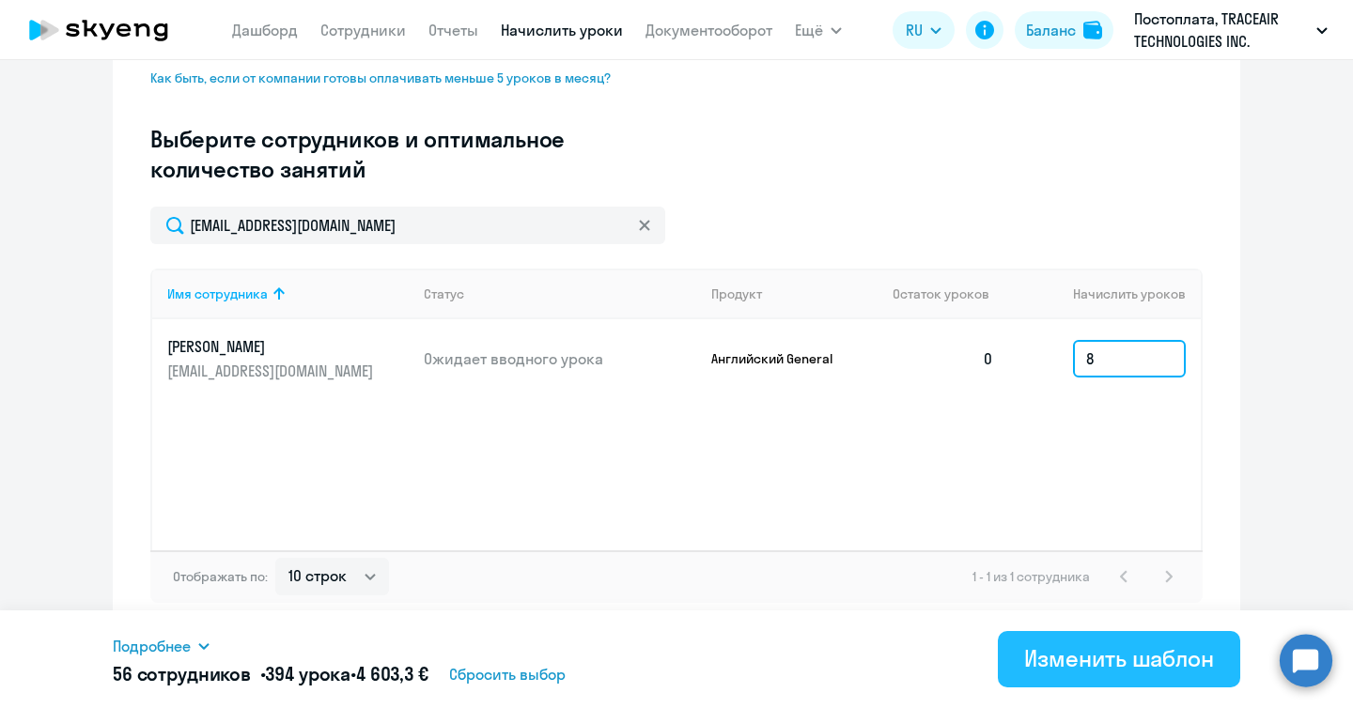
type input "8"
click at [1142, 670] on div "Изменить шаблон" at bounding box center [1119, 658] width 190 height 30
